Goal: Task Accomplishment & Management: Use online tool/utility

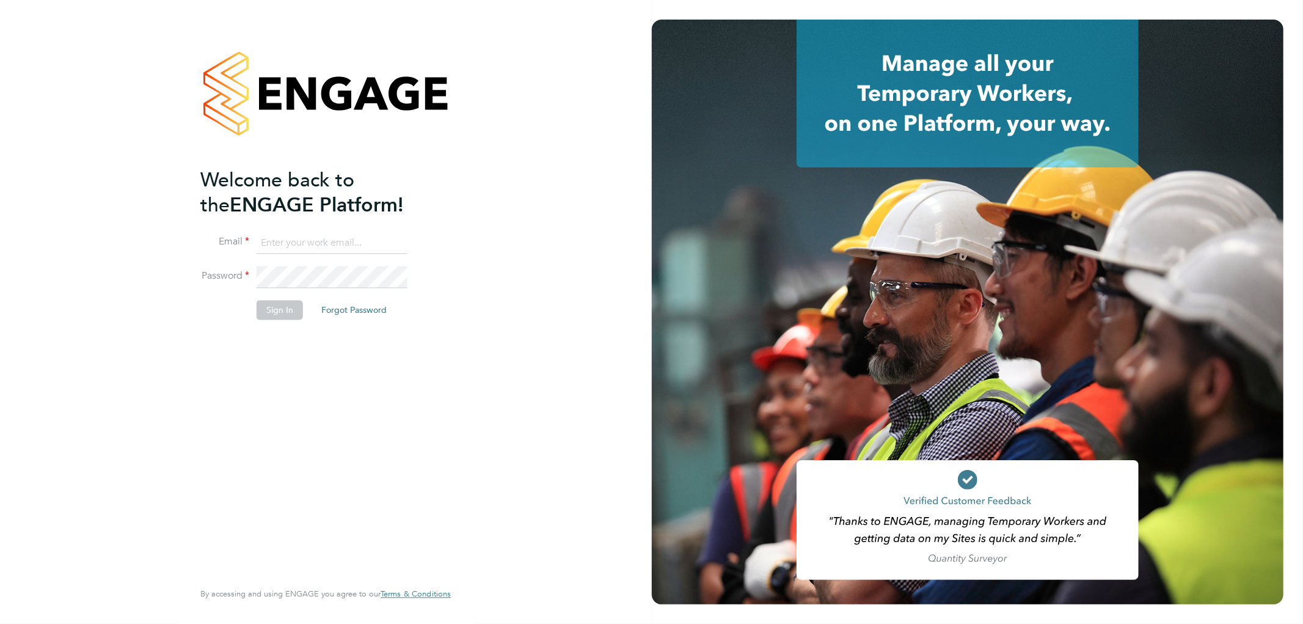
type input "[EMAIL_ADDRESS][PERSON_NAME][DOMAIN_NAME]"
click at [285, 323] on li "Sign In Forgot Password" at bounding box center [319, 317] width 238 height 32
click at [285, 316] on button "Sign In" at bounding box center [280, 311] width 46 height 20
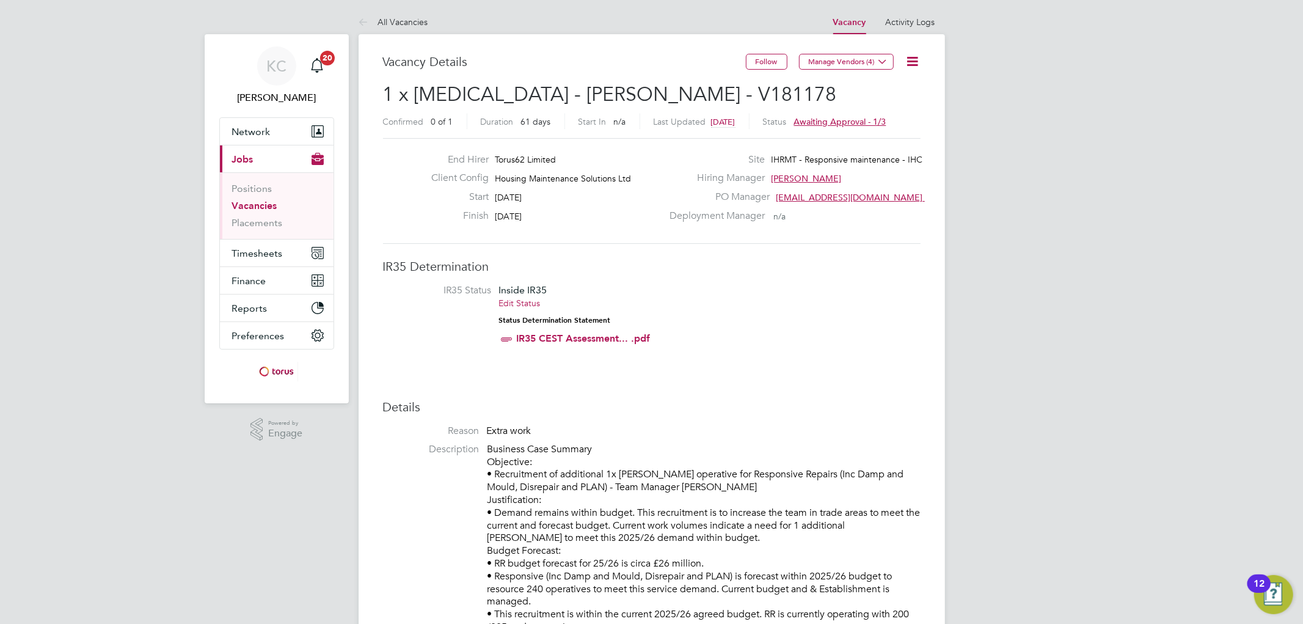
click at [906, 61] on icon at bounding box center [913, 61] width 15 height 15
click at [863, 129] on li "Approve" at bounding box center [874, 131] width 88 height 17
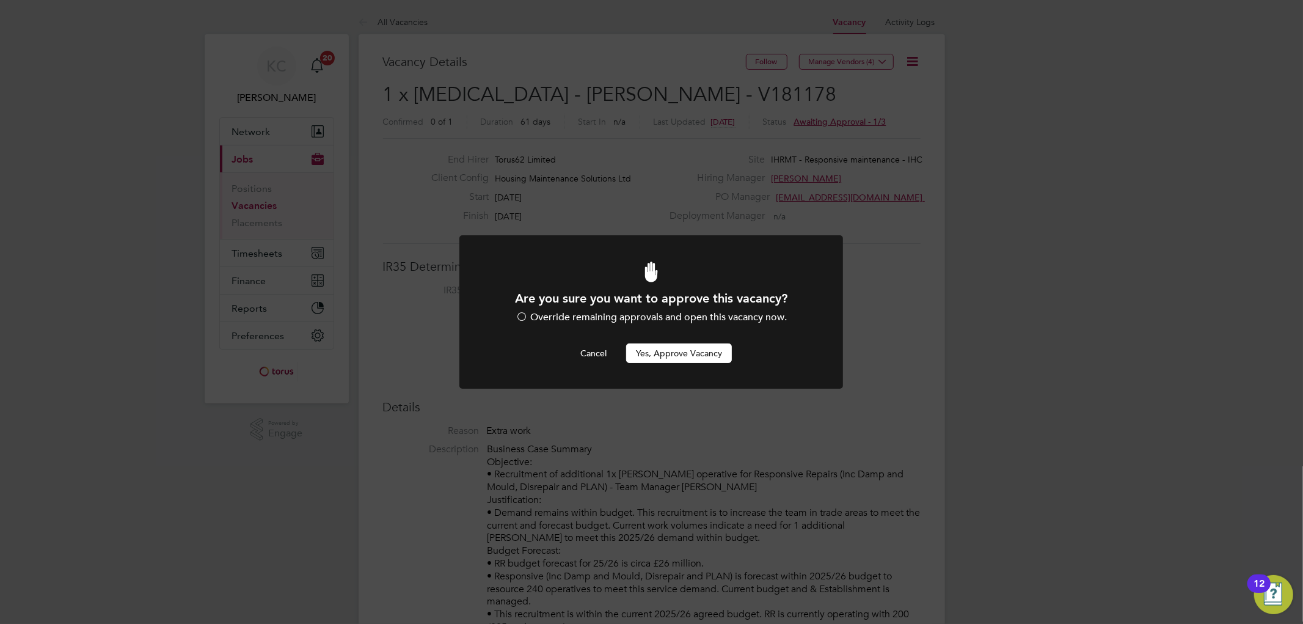
click at [689, 350] on button "Yes, Approve Vacancy" at bounding box center [679, 353] width 106 height 20
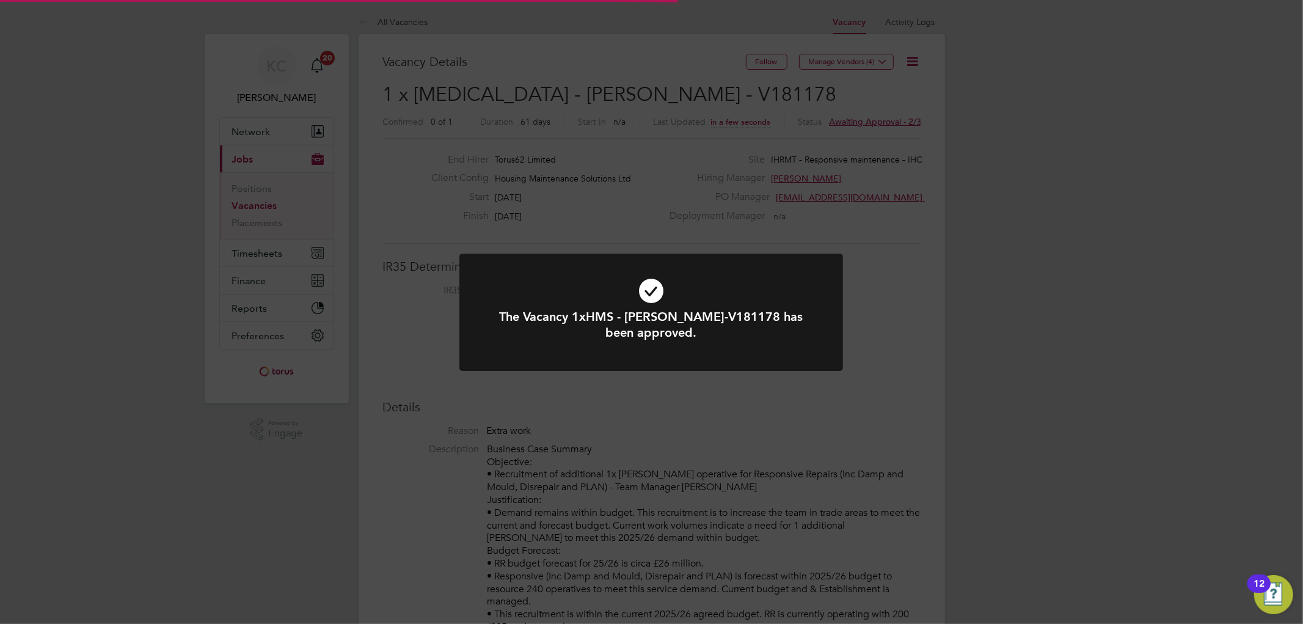
scroll to position [35, 86]
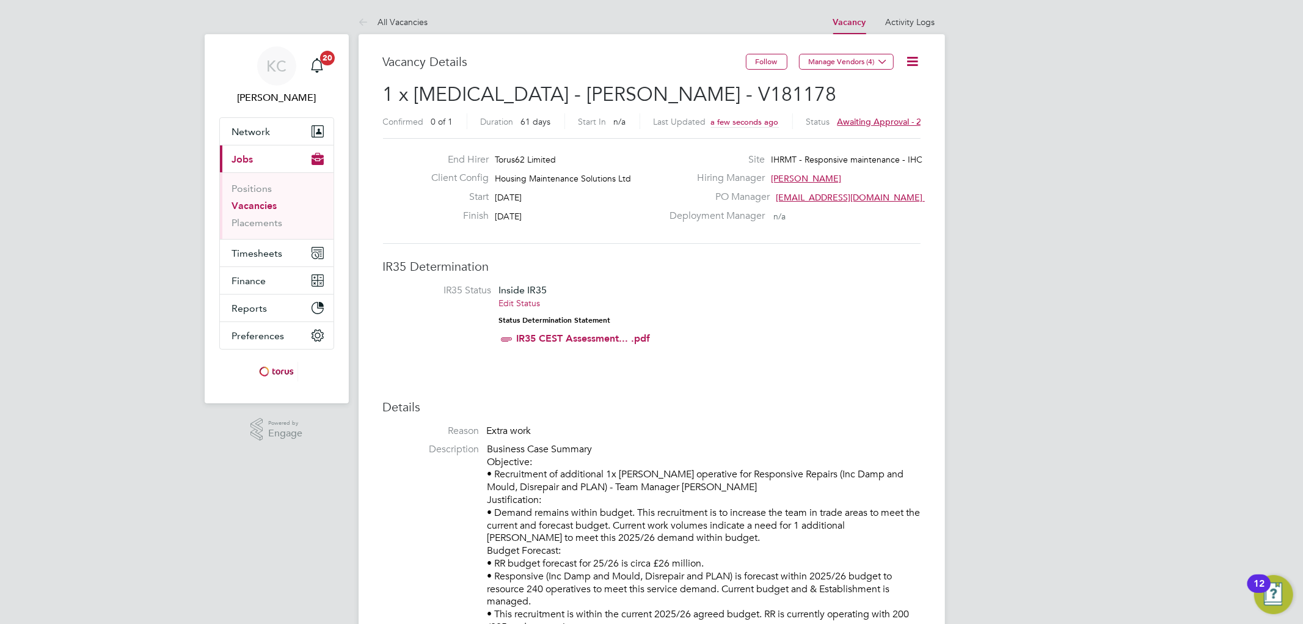
click at [919, 59] on icon at bounding box center [913, 61] width 15 height 15
